Goal: Task Accomplishment & Management: Complete application form

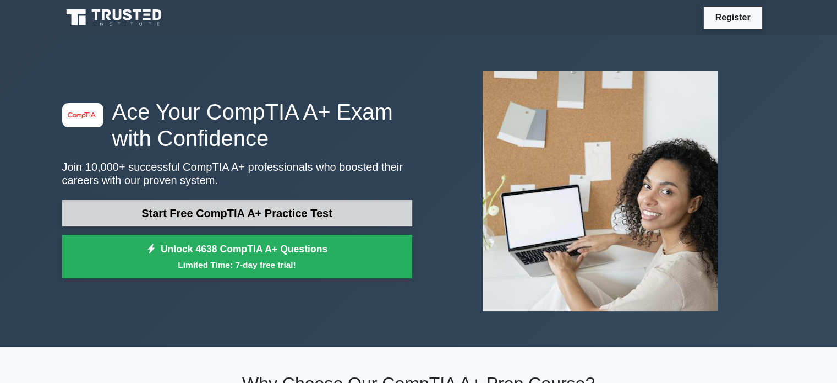
click at [319, 216] on link "Start Free CompTIA A+ Practice Test" at bounding box center [237, 213] width 350 height 26
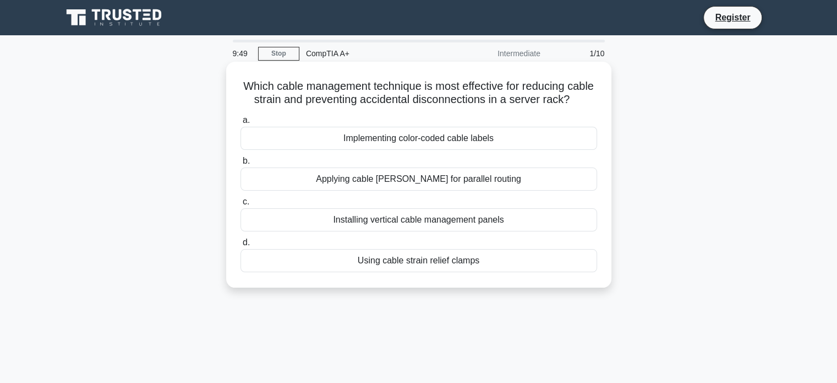
click at [478, 272] on div "Using cable strain relief clamps" at bounding box center [419, 260] width 357 height 23
click at [241, 246] on input "d. Using cable strain relief clamps" at bounding box center [241, 242] width 0 height 7
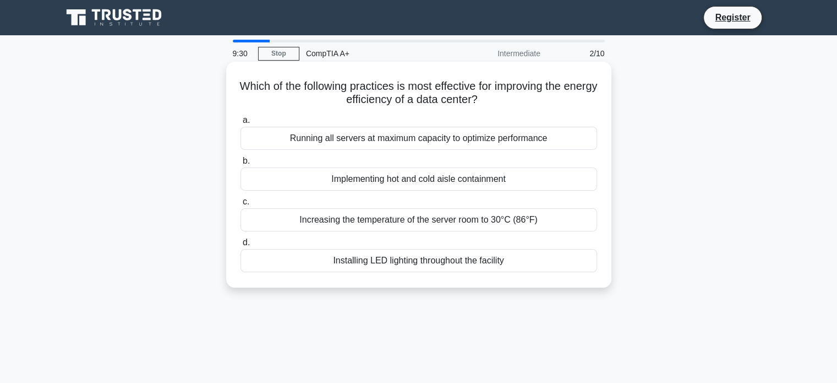
click at [464, 184] on div "Implementing hot and cold aisle containment" at bounding box center [419, 178] width 357 height 23
click at [241, 165] on input "b. Implementing hot and cold aisle containment" at bounding box center [241, 160] width 0 height 7
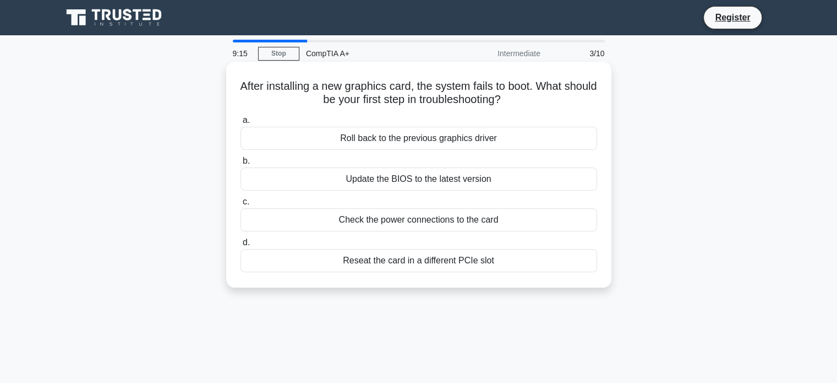
click at [474, 222] on div "Check the power connections to the card" at bounding box center [419, 219] width 357 height 23
click at [241, 205] on input "c. Check the power connections to the card" at bounding box center [241, 201] width 0 height 7
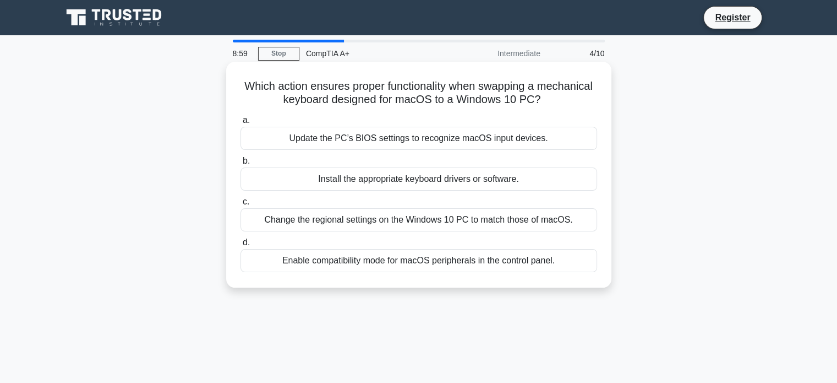
click at [494, 257] on div "Enable compatibility mode for macOS peripherals in the control panel." at bounding box center [419, 260] width 357 height 23
click at [241, 246] on input "d. Enable compatibility mode for macOS peripherals in the control panel." at bounding box center [241, 242] width 0 height 7
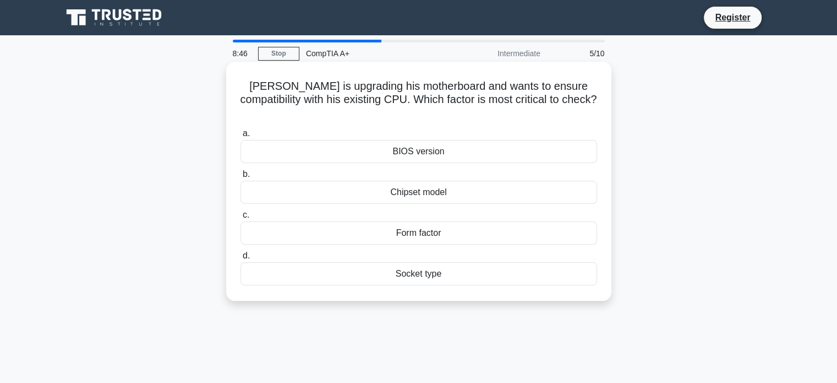
click at [450, 221] on div "Form factor" at bounding box center [419, 232] width 357 height 23
click at [241, 215] on input "c. Form factor" at bounding box center [241, 214] width 0 height 7
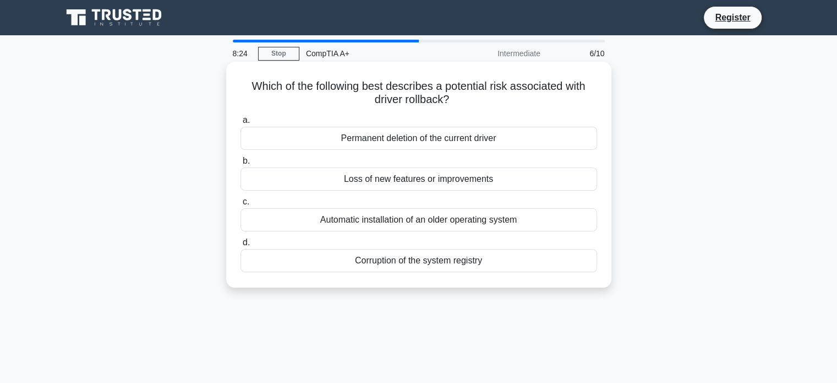
click at [506, 179] on div "Loss of new features or improvements" at bounding box center [419, 178] width 357 height 23
click at [241, 165] on input "b. Loss of new features or improvements" at bounding box center [241, 160] width 0 height 7
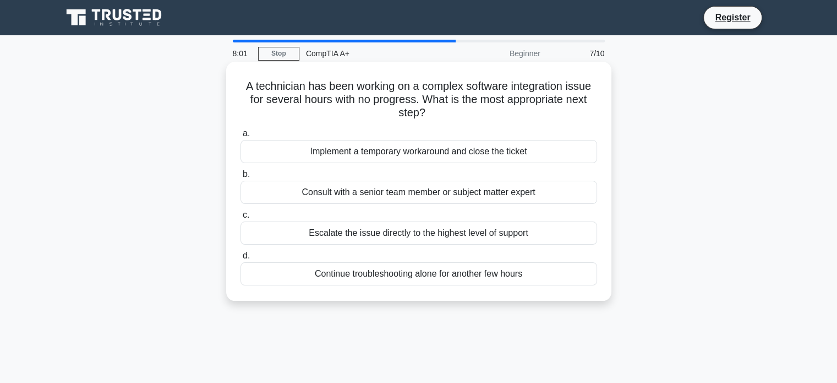
click at [432, 200] on div "Consult with a senior team member or subject matter expert" at bounding box center [419, 192] width 357 height 23
click at [241, 178] on input "b. Consult with a senior team member or subject matter expert" at bounding box center [241, 174] width 0 height 7
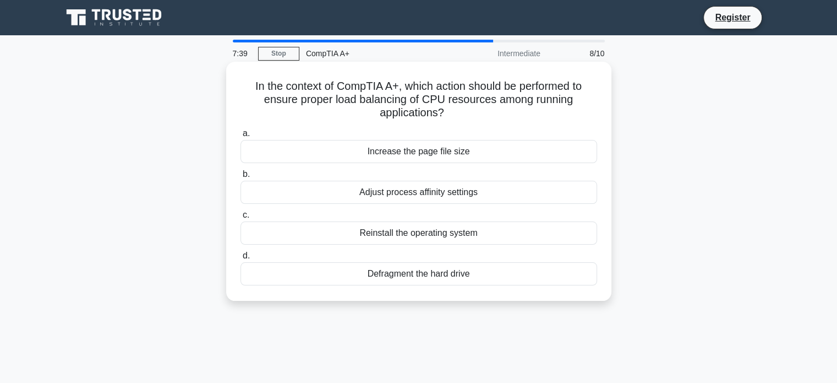
click at [454, 151] on div "Increase the page file size" at bounding box center [419, 151] width 357 height 23
click at [241, 137] on input "a. Increase the page file size" at bounding box center [241, 133] width 0 height 7
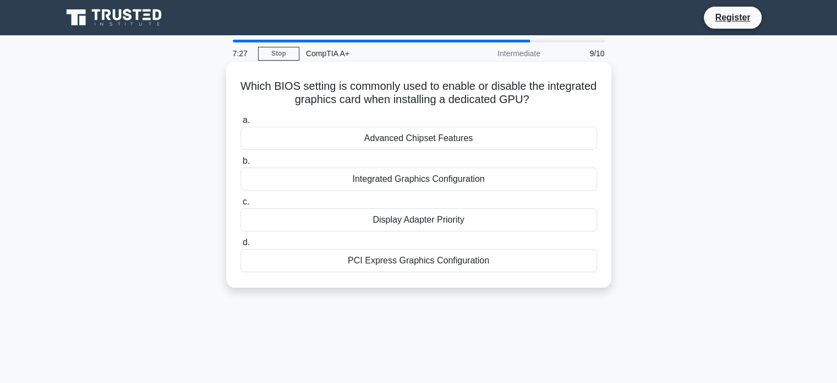
click at [470, 184] on div "Integrated Graphics Configuration" at bounding box center [419, 178] width 357 height 23
click at [241, 165] on input "b. Integrated Graphics Configuration" at bounding box center [241, 160] width 0 height 7
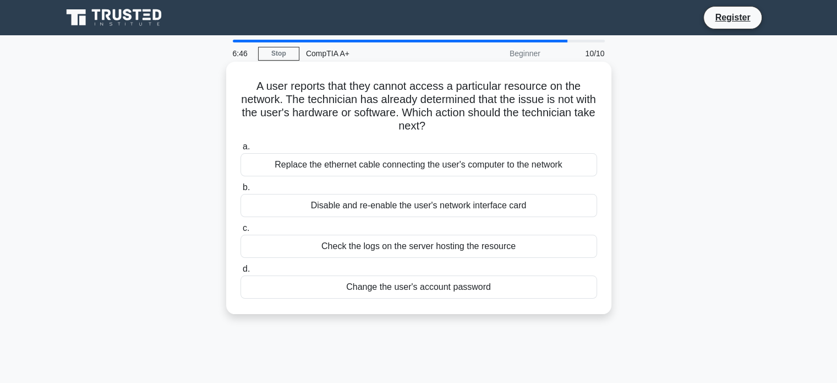
click at [500, 253] on div "Check the logs on the server hosting the resource" at bounding box center [419, 246] width 357 height 23
click at [241, 232] on input "c. Check the logs on the server hosting the resource" at bounding box center [241, 228] width 0 height 7
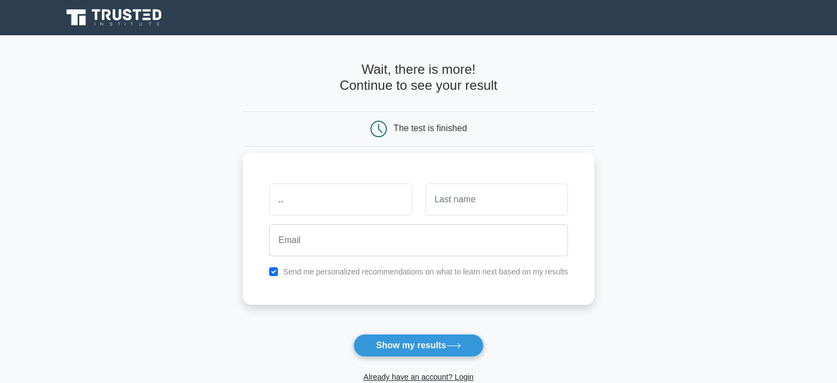
type input "."
type input "John"
type input "Smiff"
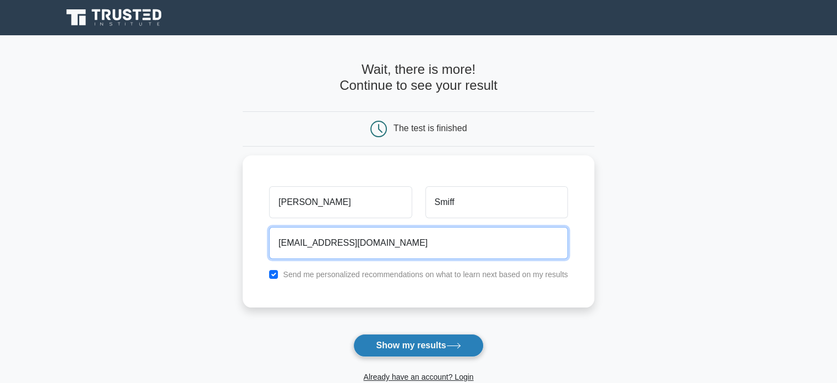
type input "j.smiff@gmail.com"
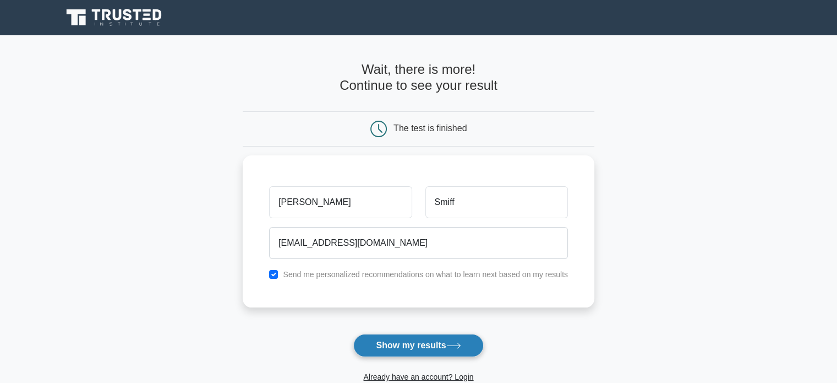
click at [396, 348] on button "Show my results" at bounding box center [418, 345] width 130 height 23
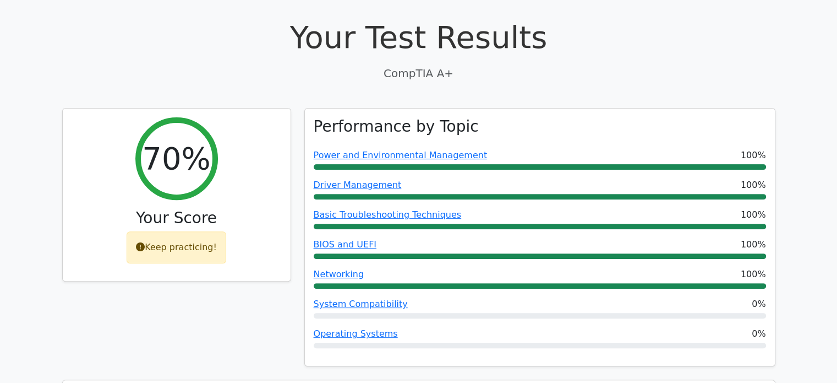
scroll to position [379, 0]
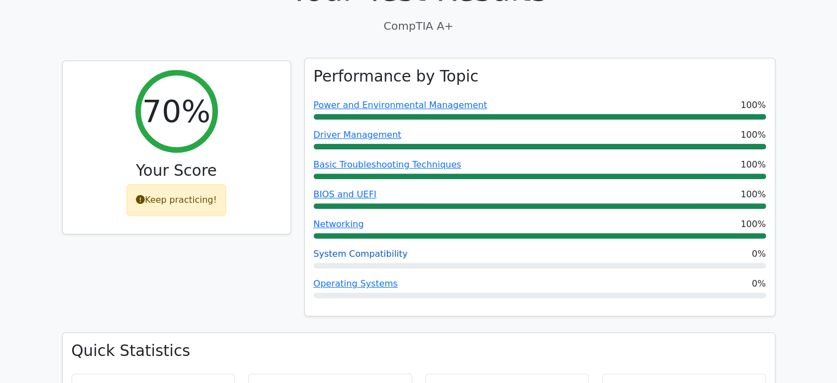
click at [382, 248] on link "System Compatibility" at bounding box center [361, 253] width 94 height 10
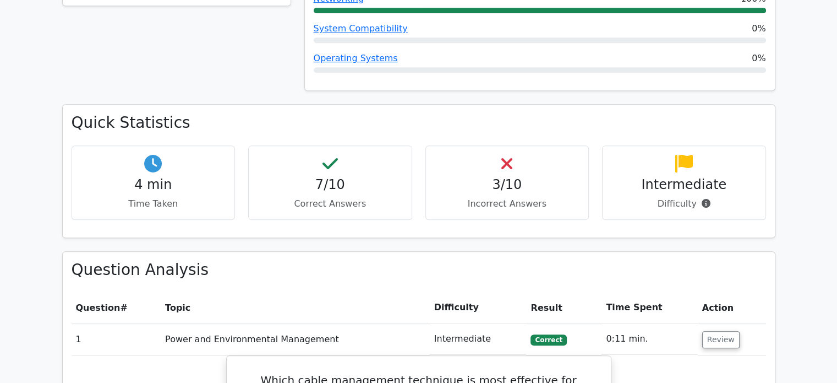
scroll to position [615, 0]
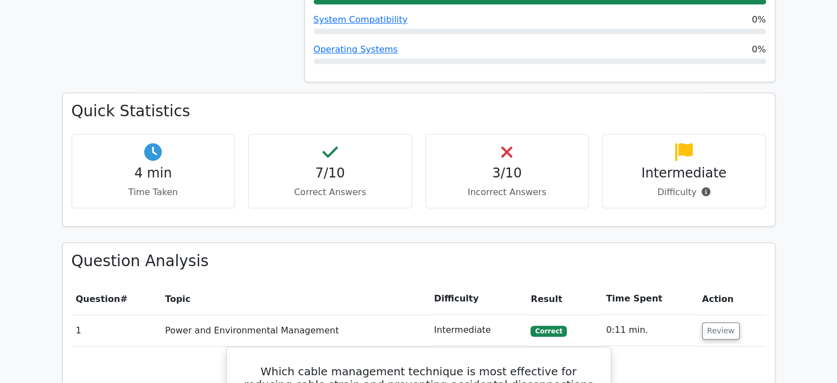
click at [501, 134] on div "3/10 Incorrect Answers" at bounding box center [508, 171] width 164 height 74
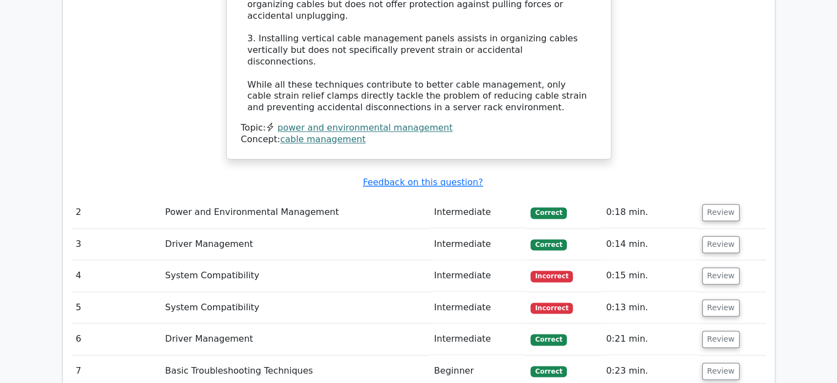
scroll to position [1435, 0]
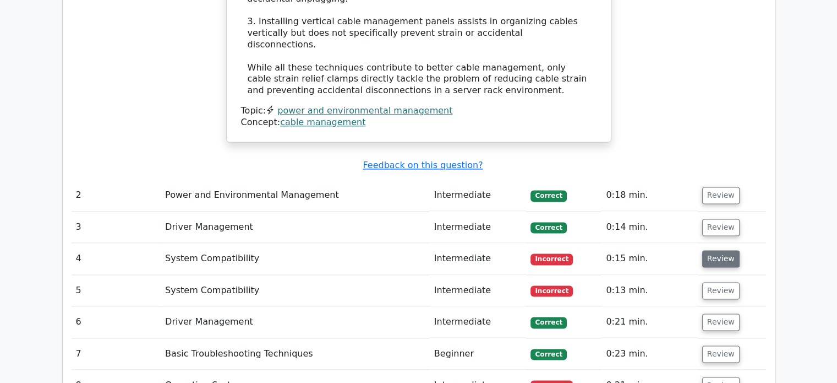
click at [716, 250] on button "Review" at bounding box center [720, 258] width 37 height 17
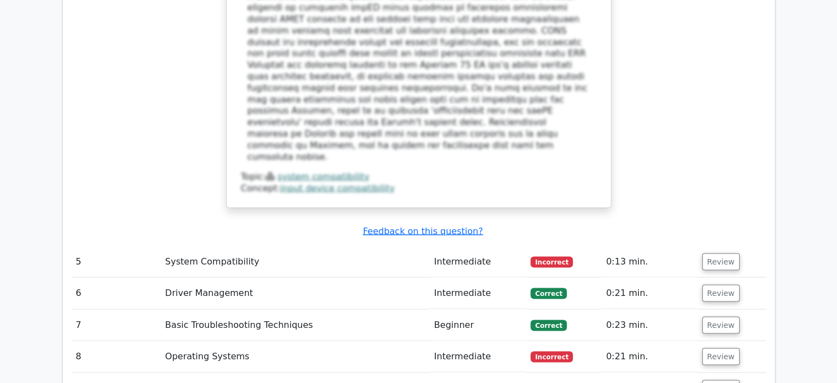
scroll to position [2115, 0]
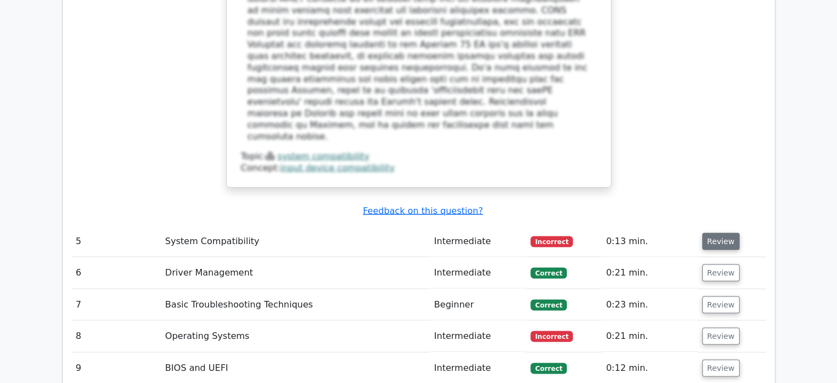
click at [713, 233] on button "Review" at bounding box center [720, 241] width 37 height 17
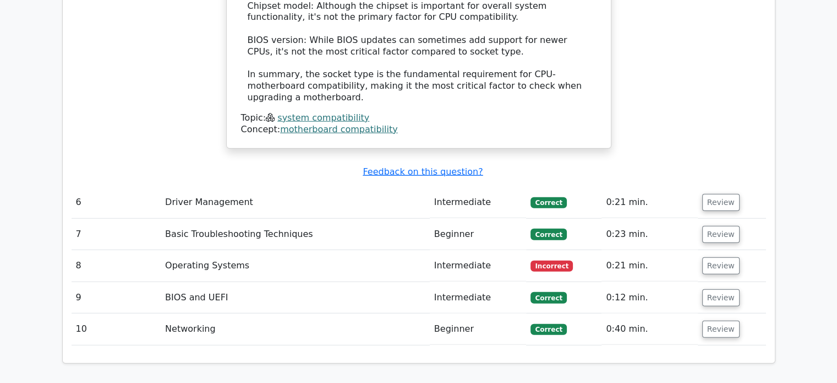
scroll to position [2791, 0]
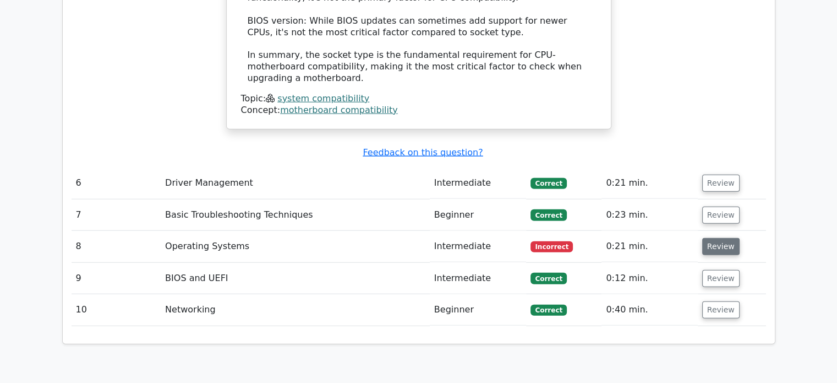
click at [711, 238] on button "Review" at bounding box center [720, 246] width 37 height 17
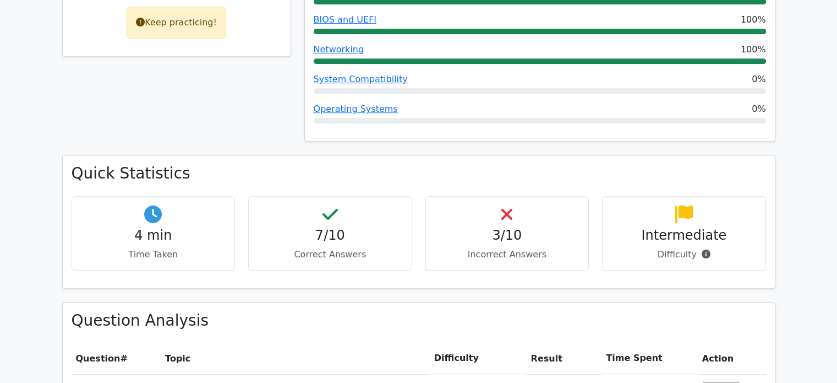
scroll to position [0, 0]
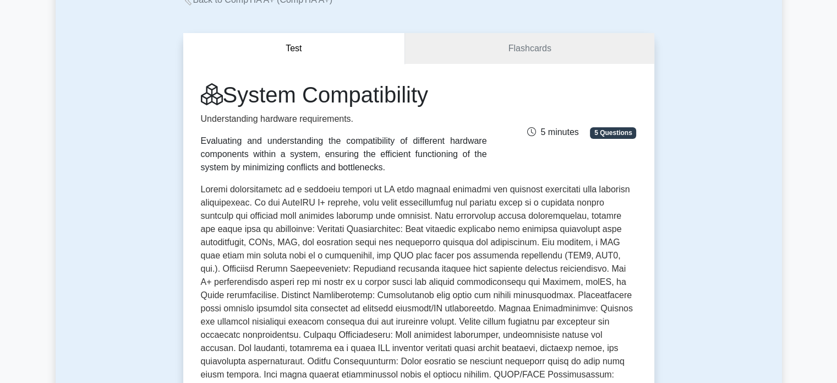
scroll to position [69, 0]
